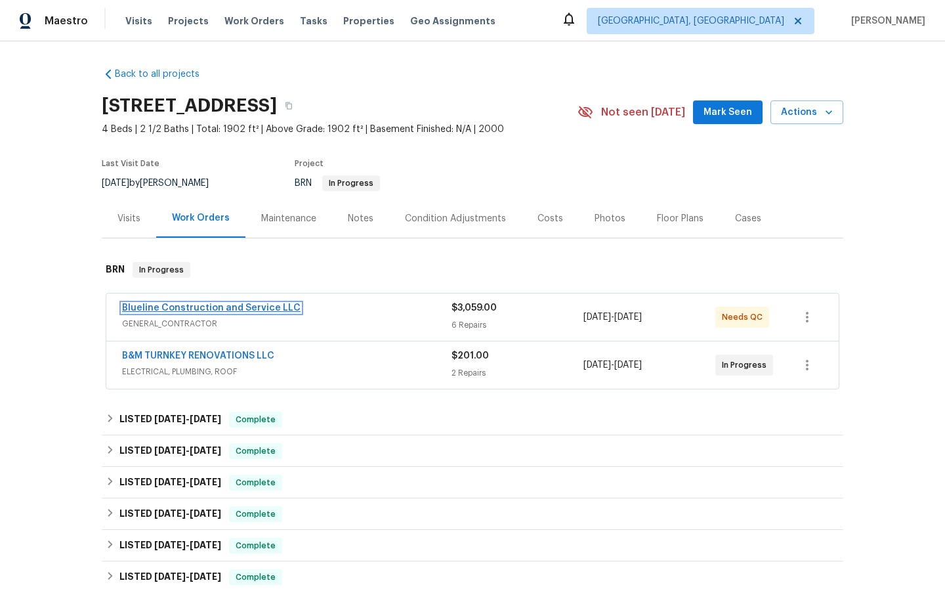
click at [223, 310] on link "Blueline Construction and Service LLC" at bounding box center [211, 307] width 179 height 9
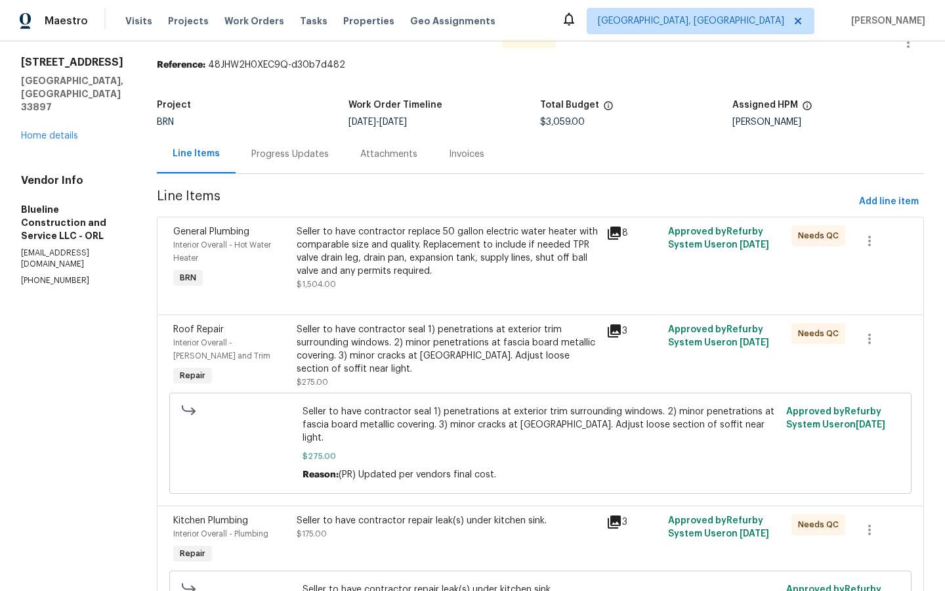
scroll to position [36, 0]
click at [621, 328] on icon at bounding box center [614, 330] width 13 height 13
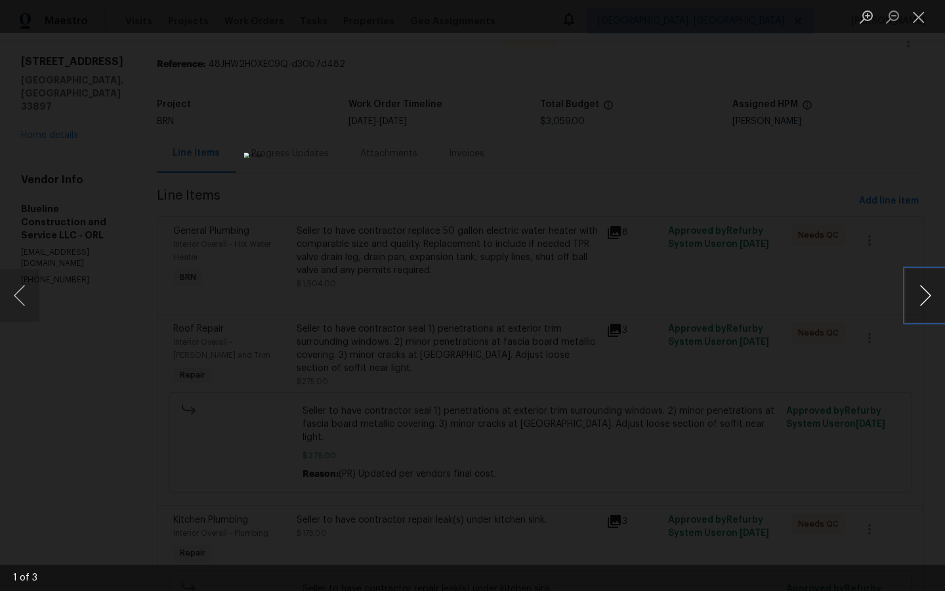
click at [922, 296] on button "Next image" at bounding box center [925, 295] width 39 height 53
click at [916, 285] on button "Next image" at bounding box center [925, 295] width 39 height 53
click at [926, 290] on button "Next image" at bounding box center [925, 295] width 39 height 53
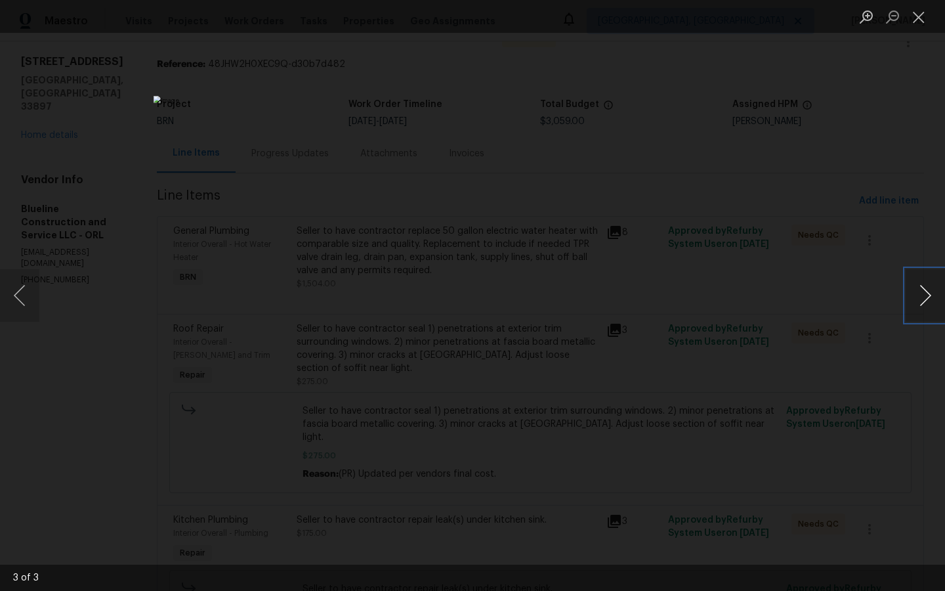
click at [926, 290] on button "Next image" at bounding box center [925, 295] width 39 height 53
click at [853, 345] on div "Lightbox" at bounding box center [472, 295] width 945 height 591
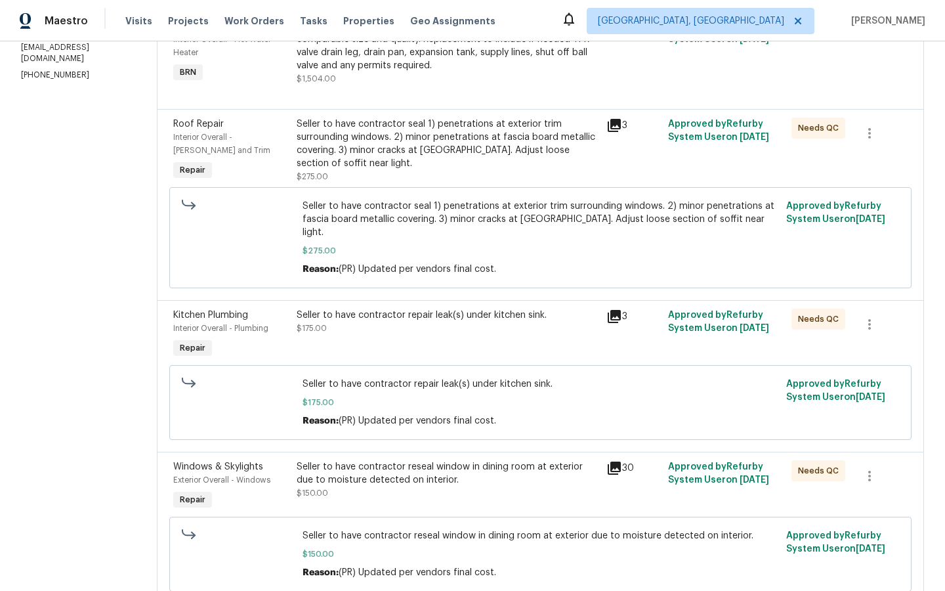
scroll to position [248, 0]
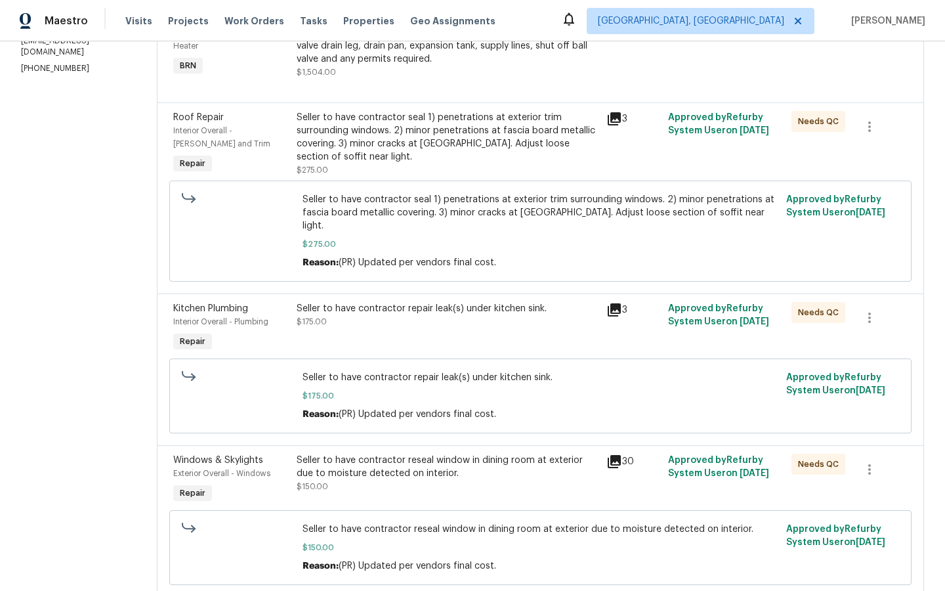
click at [621, 303] on icon at bounding box center [614, 309] width 13 height 13
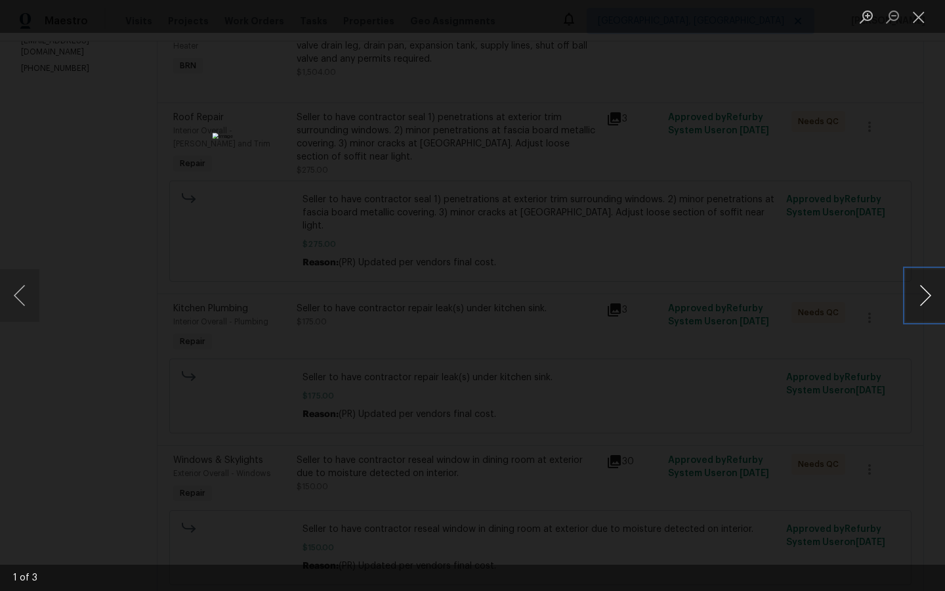
click at [924, 297] on button "Next image" at bounding box center [925, 295] width 39 height 53
click at [775, 376] on div "Lightbox" at bounding box center [472, 295] width 945 height 591
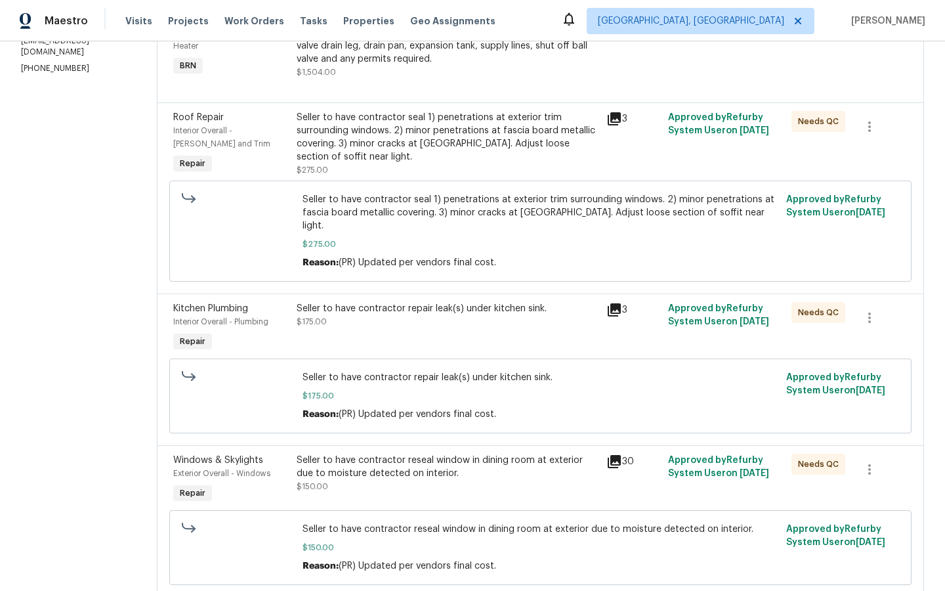
click at [621, 455] on icon at bounding box center [614, 461] width 13 height 13
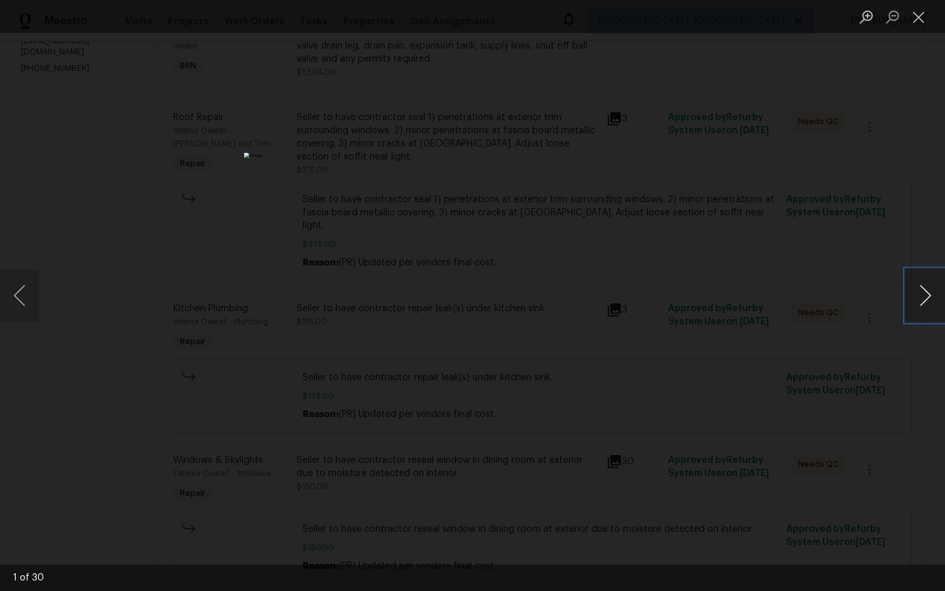
click at [927, 297] on button "Next image" at bounding box center [925, 295] width 39 height 53
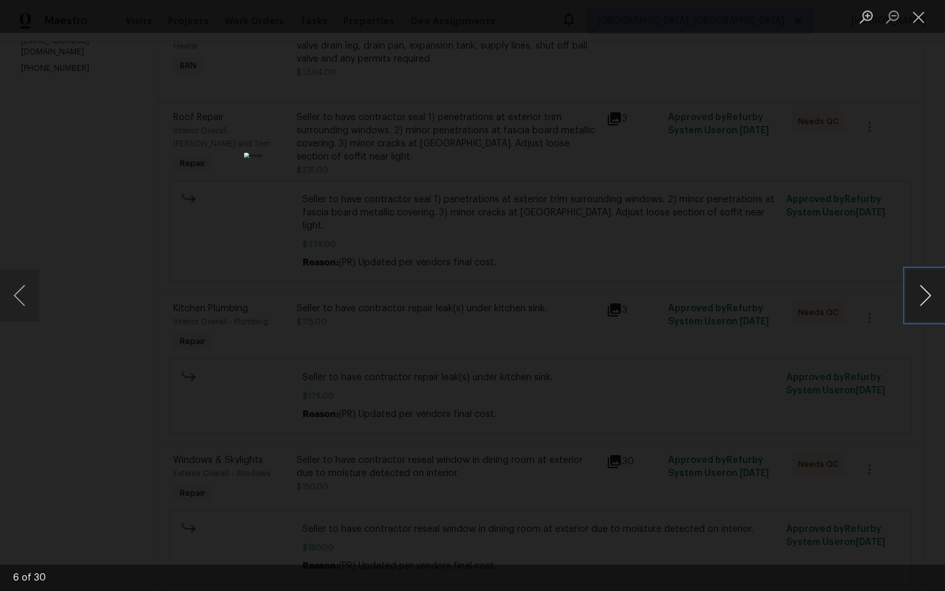
click at [927, 297] on button "Next image" at bounding box center [925, 295] width 39 height 53
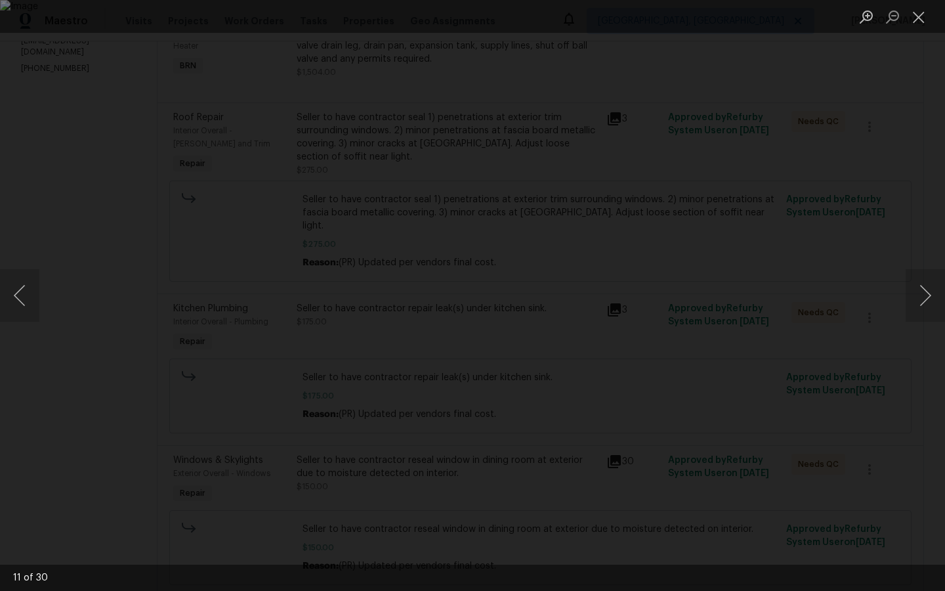
click at [884, 383] on div "Lightbox" at bounding box center [472, 295] width 945 height 591
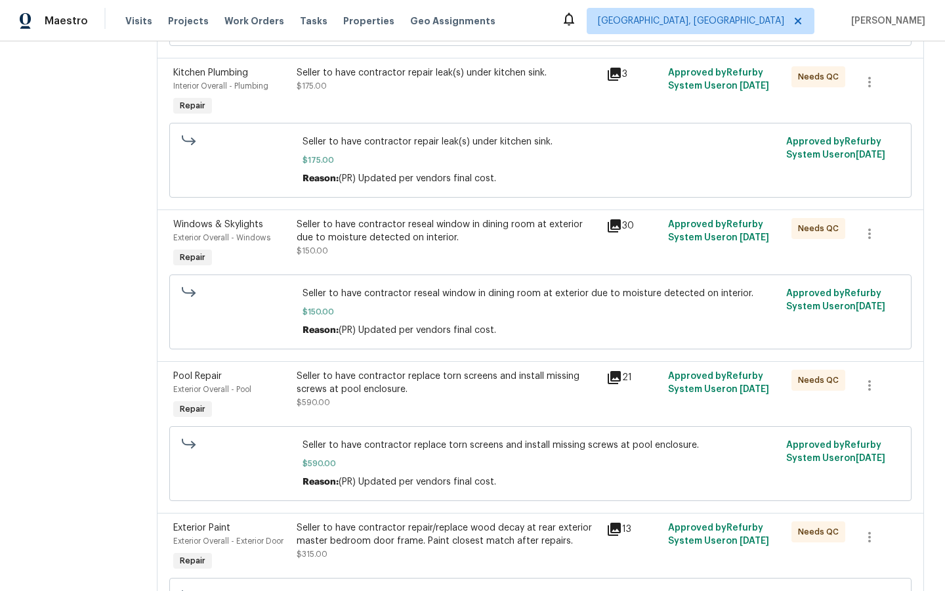
scroll to position [485, 0]
click at [621, 370] on icon at bounding box center [614, 376] width 13 height 13
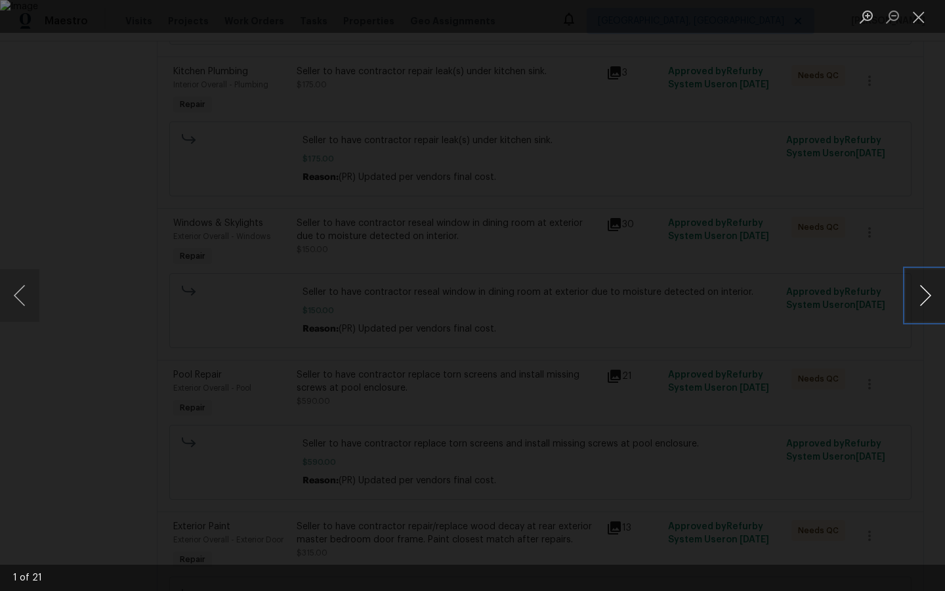
click at [928, 287] on button "Next image" at bounding box center [925, 295] width 39 height 53
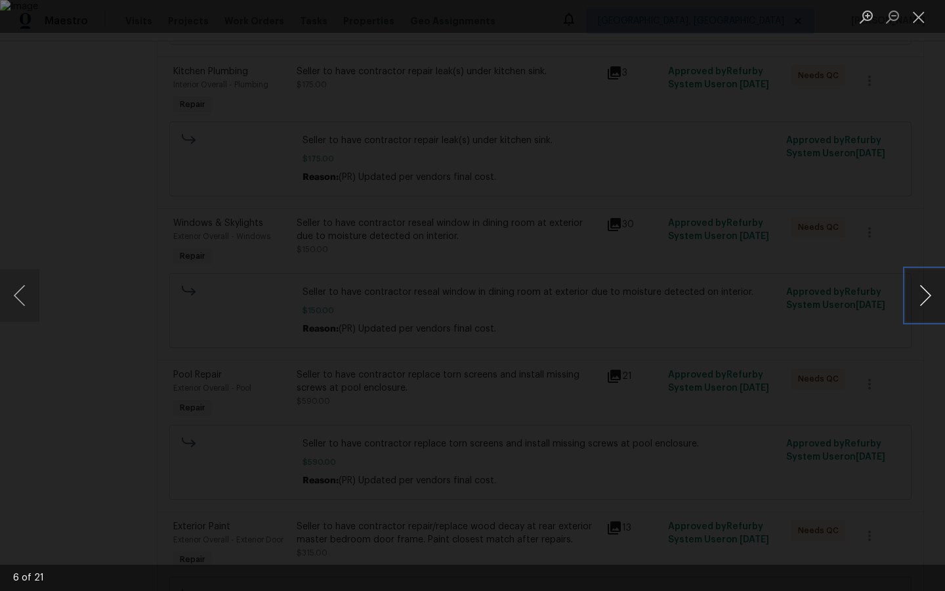
click at [928, 287] on button "Next image" at bounding box center [925, 295] width 39 height 53
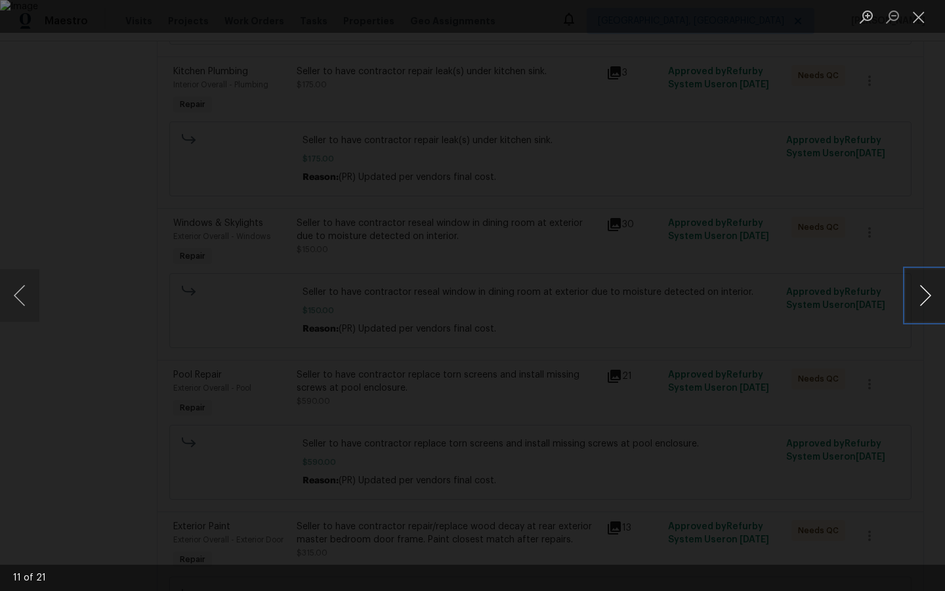
click at [928, 287] on button "Next image" at bounding box center [925, 295] width 39 height 53
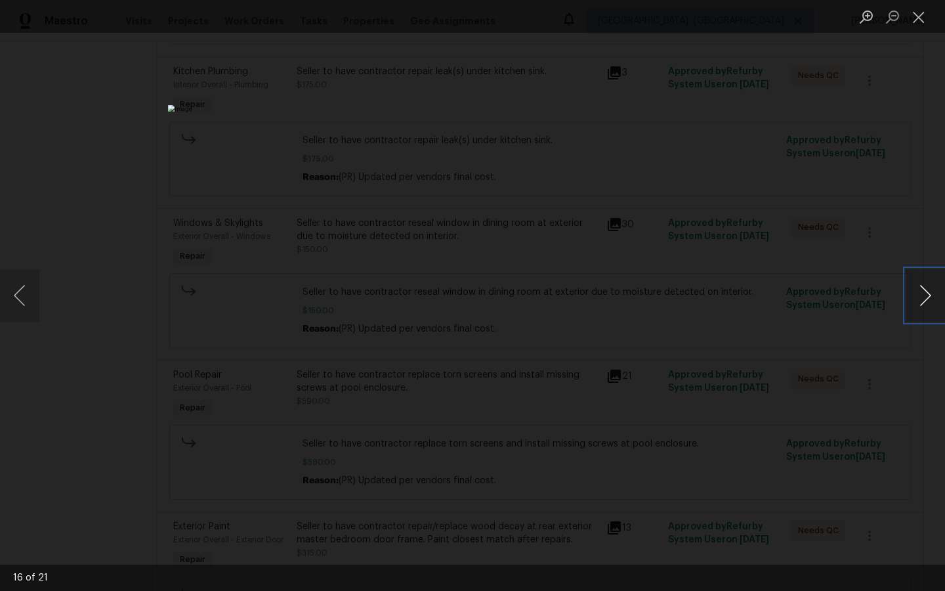
click at [928, 287] on button "Next image" at bounding box center [925, 295] width 39 height 53
click at [835, 456] on div "Lightbox" at bounding box center [472, 295] width 945 height 591
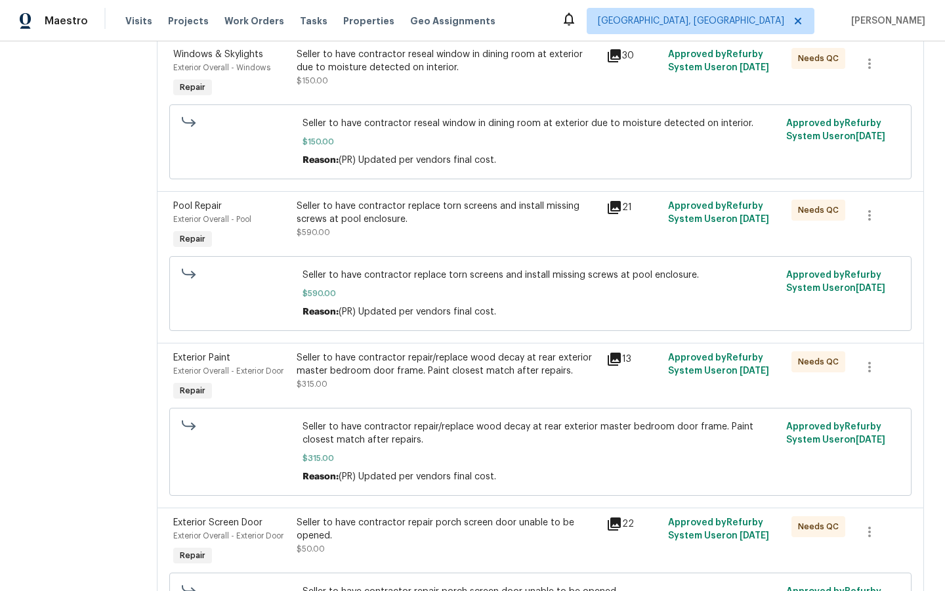
scroll to position [656, 0]
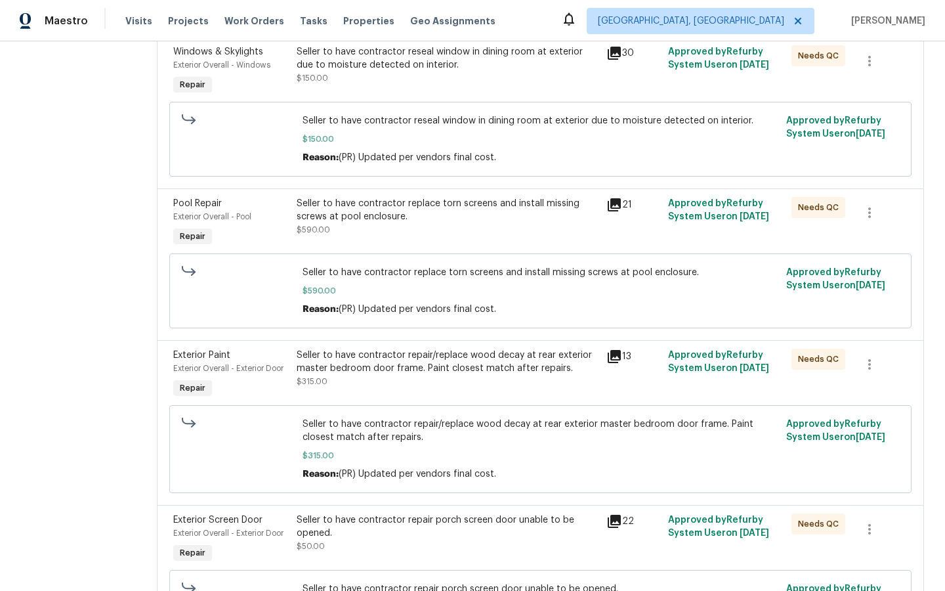
click at [621, 350] on icon at bounding box center [614, 356] width 13 height 13
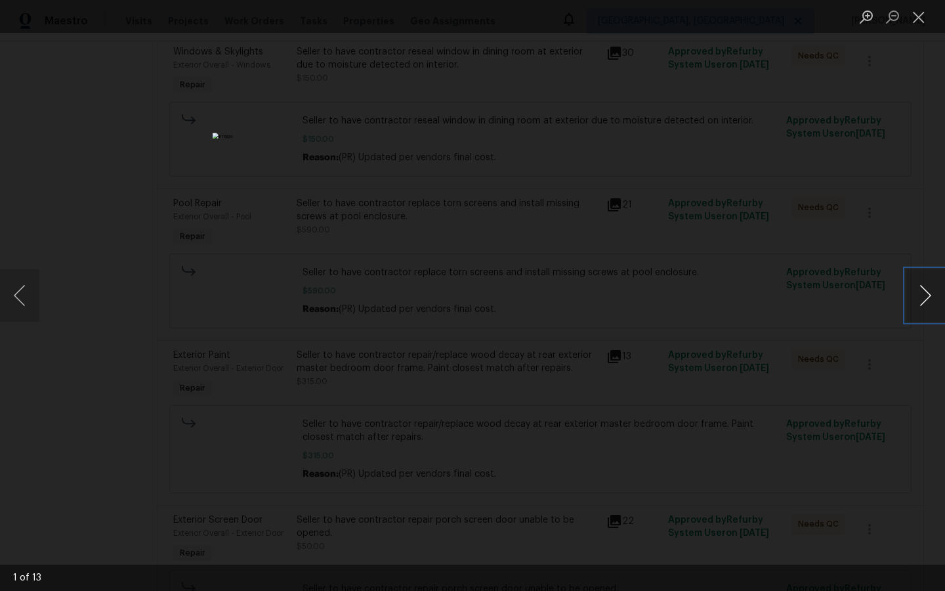
click at [925, 298] on button "Next image" at bounding box center [925, 295] width 39 height 53
click at [926, 298] on button "Next image" at bounding box center [925, 295] width 39 height 53
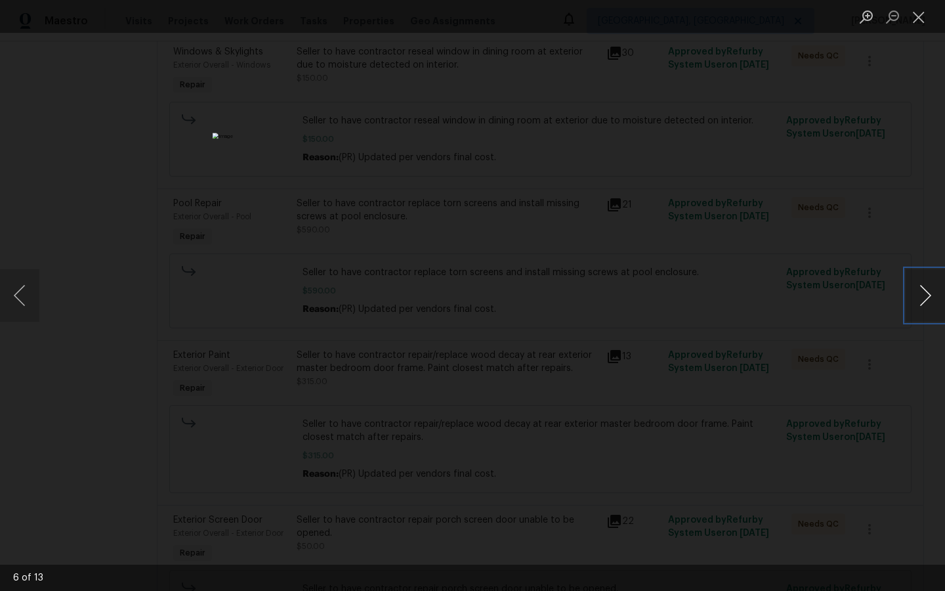
click at [926, 298] on button "Next image" at bounding box center [925, 295] width 39 height 53
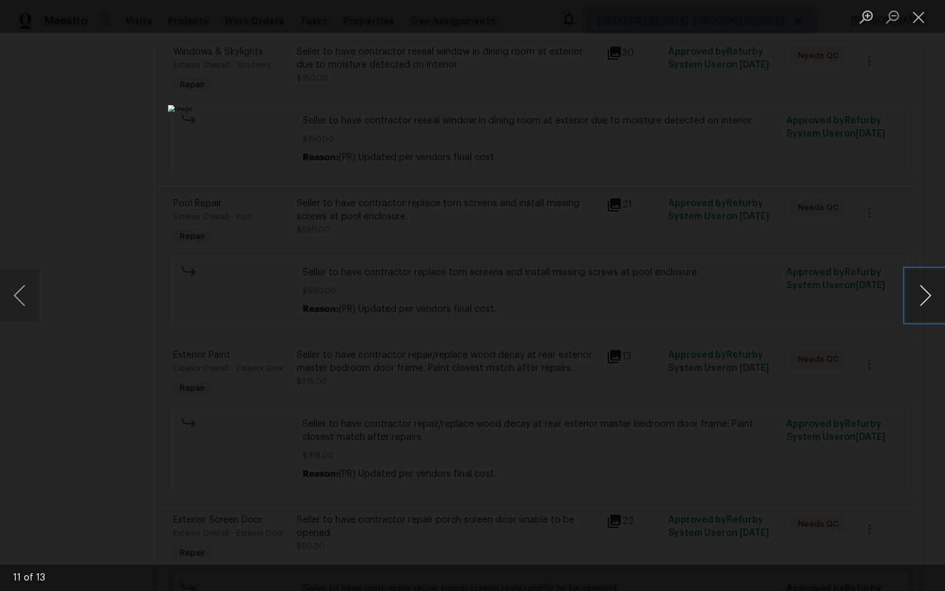
click at [926, 298] on button "Next image" at bounding box center [925, 295] width 39 height 53
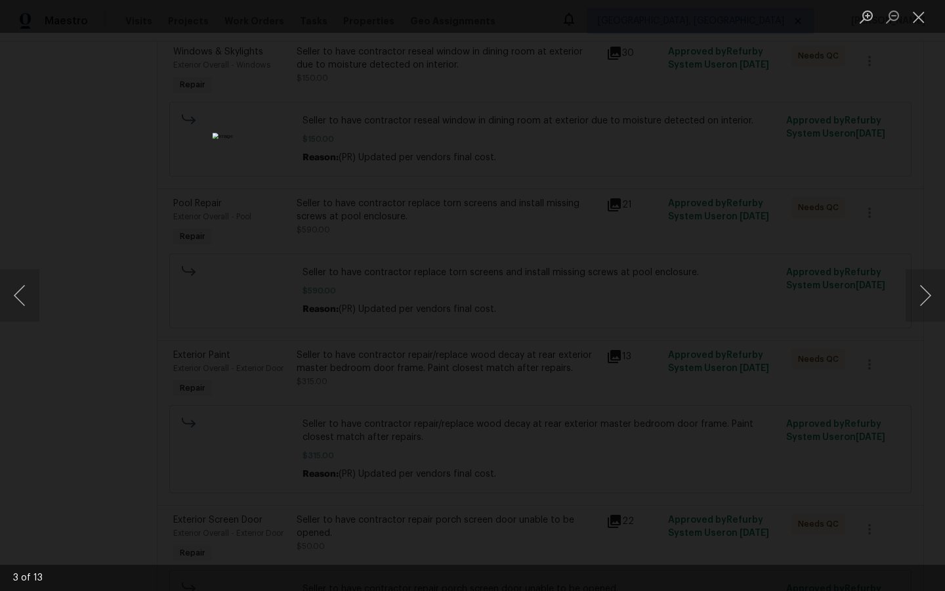
click at [810, 427] on div "Lightbox" at bounding box center [472, 295] width 945 height 591
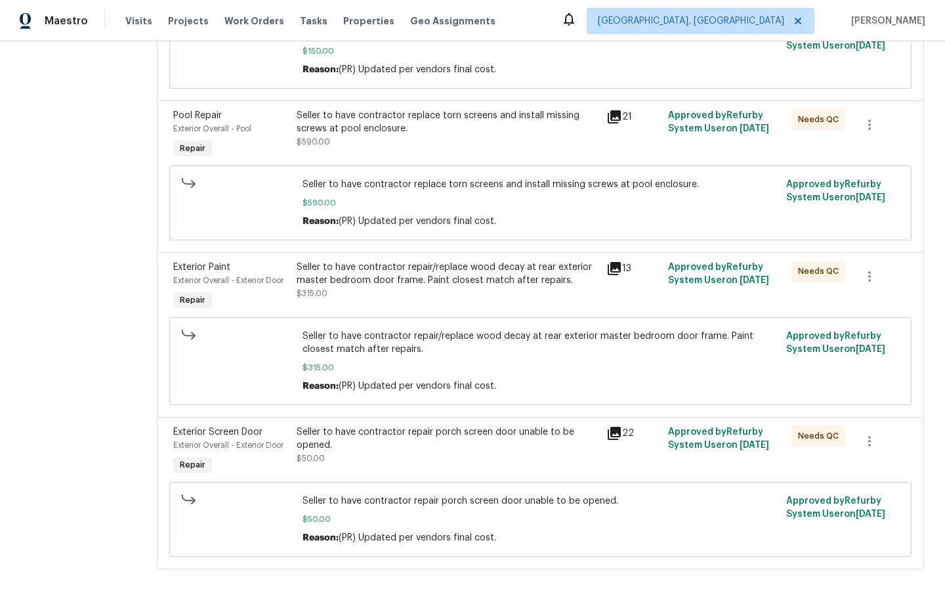
scroll to position [777, 0]
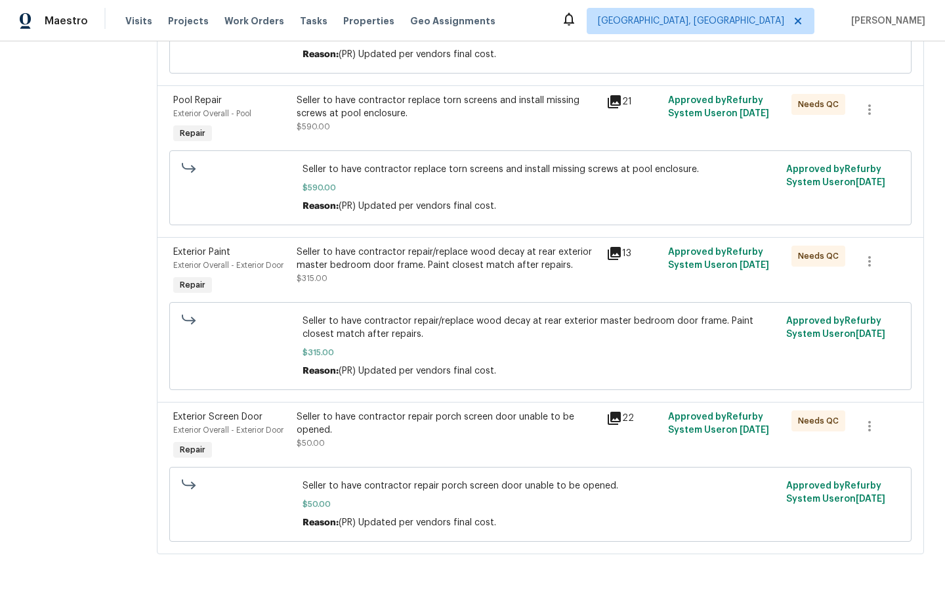
click at [620, 412] on icon at bounding box center [614, 418] width 13 height 13
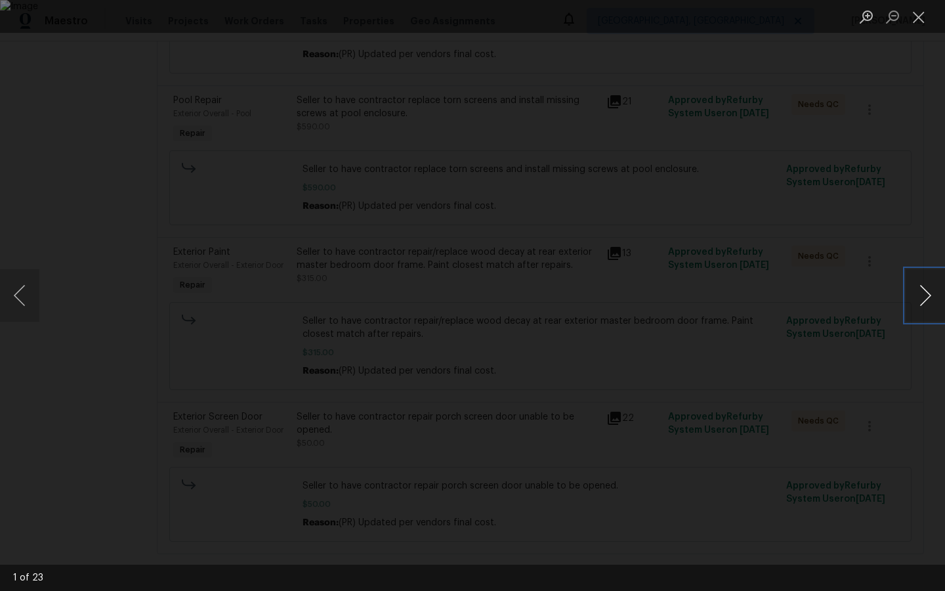
click at [926, 292] on button "Next image" at bounding box center [925, 295] width 39 height 53
click at [926, 293] on button "Next image" at bounding box center [925, 295] width 39 height 53
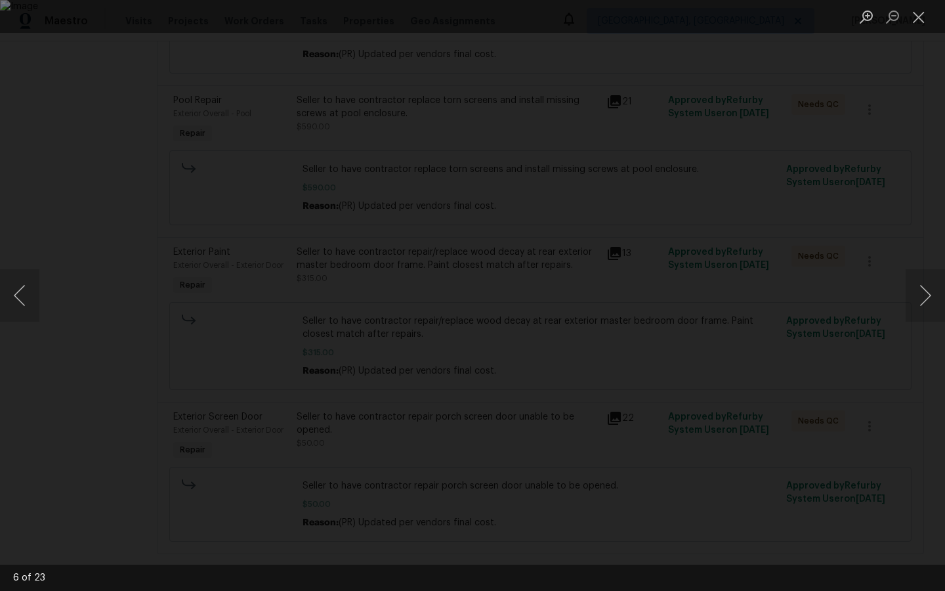
click at [885, 409] on div "Lightbox" at bounding box center [472, 295] width 945 height 591
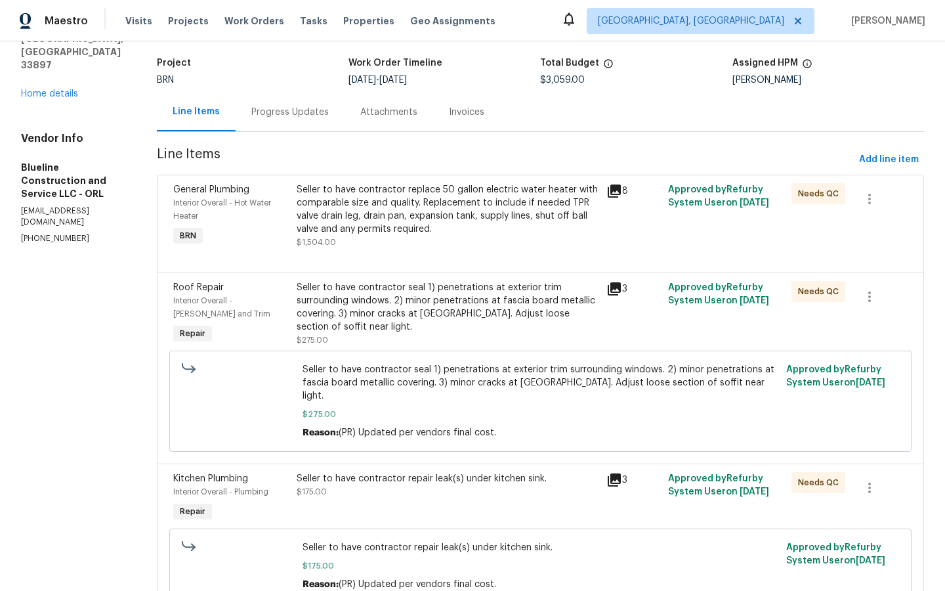
scroll to position [0, 0]
